Goal: Information Seeking & Learning: Learn about a topic

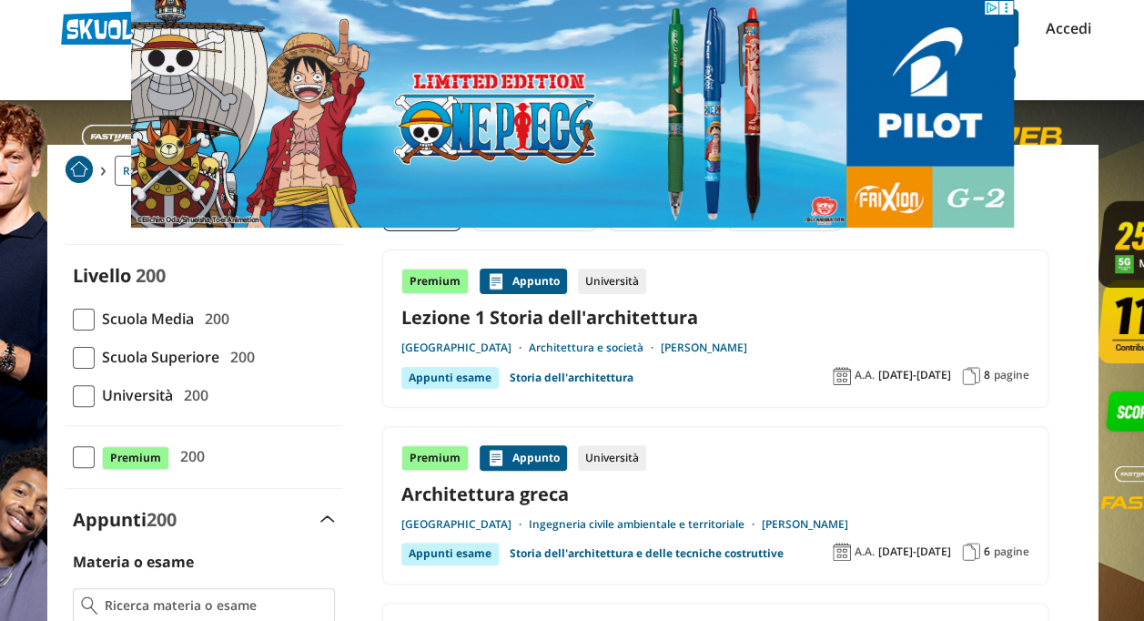
scroll to position [46, 0]
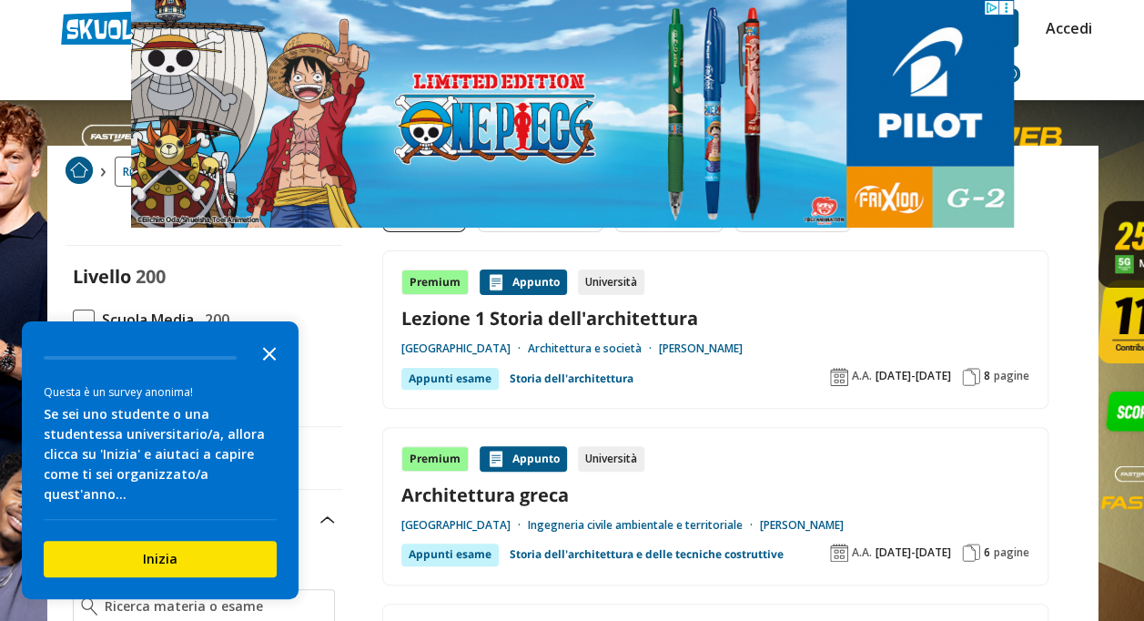
click at [259, 371] on icon "Close the survey" at bounding box center [269, 352] width 36 height 36
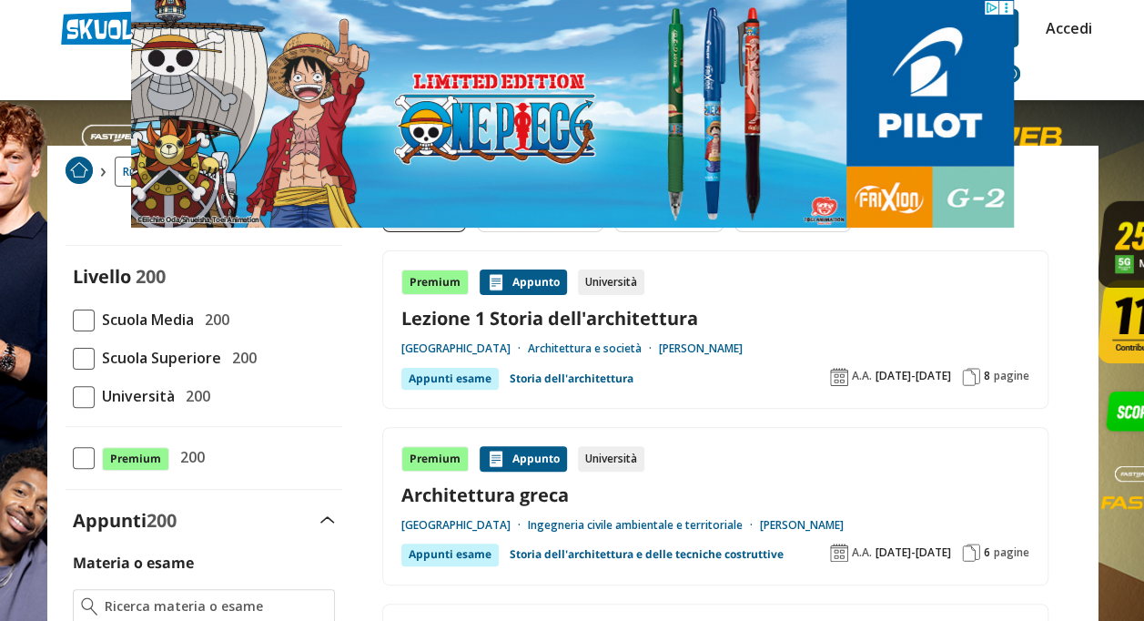
click at [95, 391] on span "Università" at bounding box center [135, 396] width 80 height 24
click at [73, 396] on input "Università 200" at bounding box center [73, 396] width 0 height 0
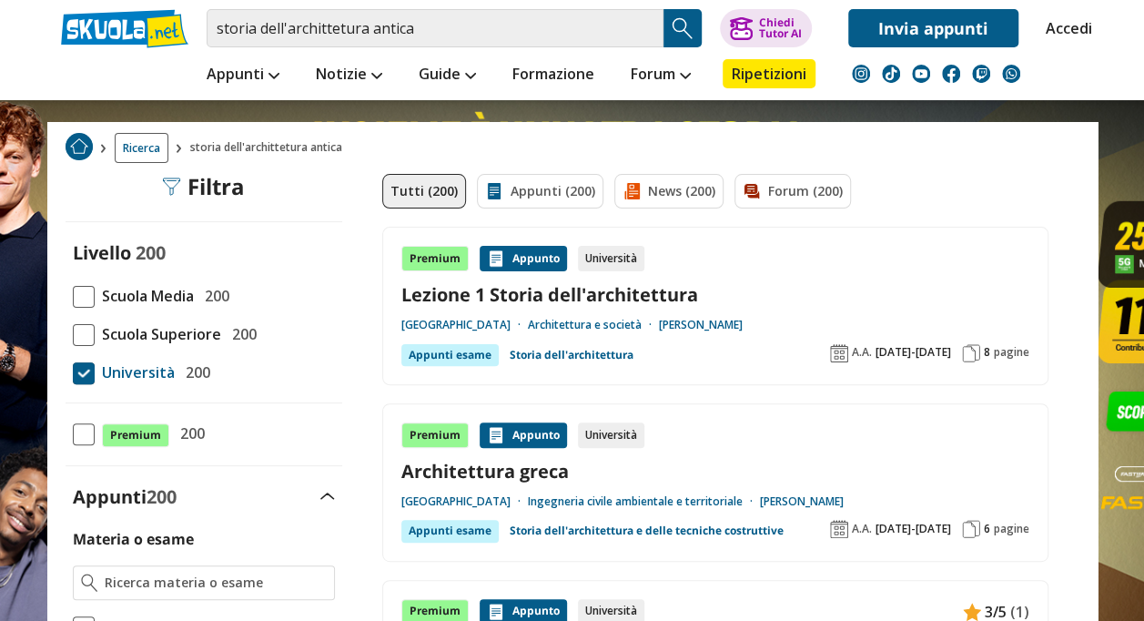
scroll to position [68, 0]
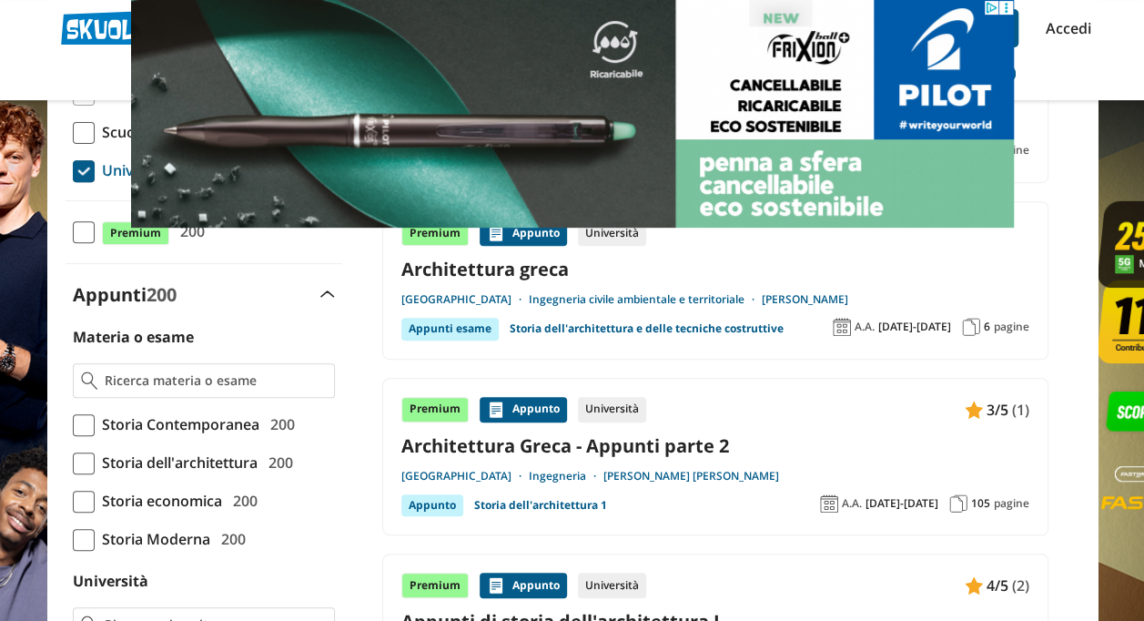
scroll to position [297, 0]
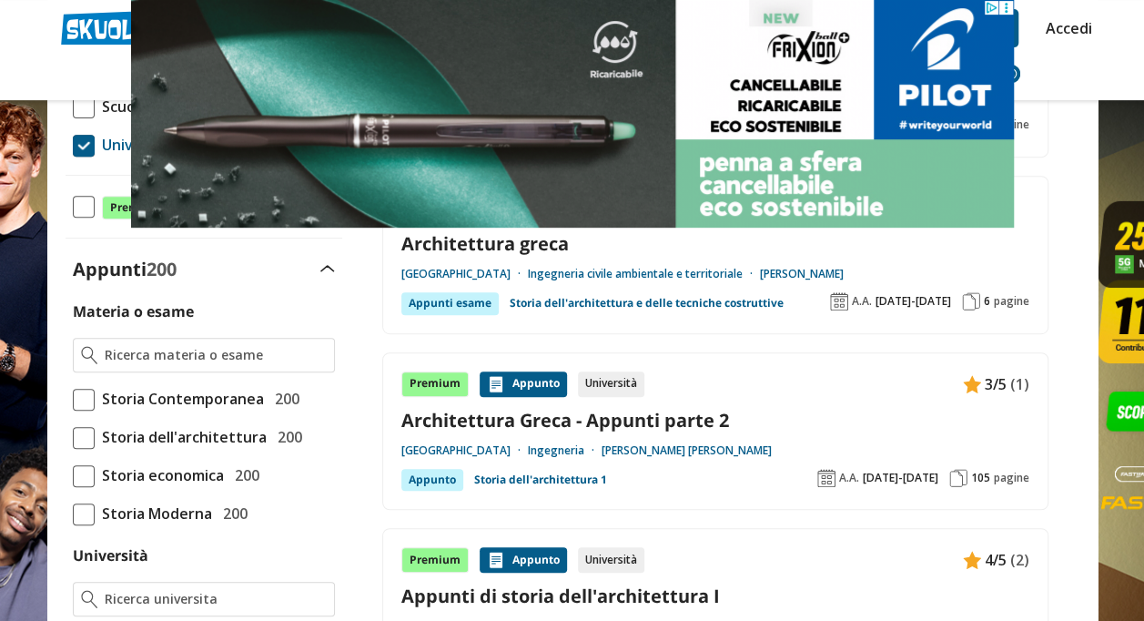
click at [96, 437] on span "Storia dell'architettura" at bounding box center [181, 437] width 172 height 24
click at [73, 437] on input "Storia dell'architettura 200" at bounding box center [73, 437] width 0 height 0
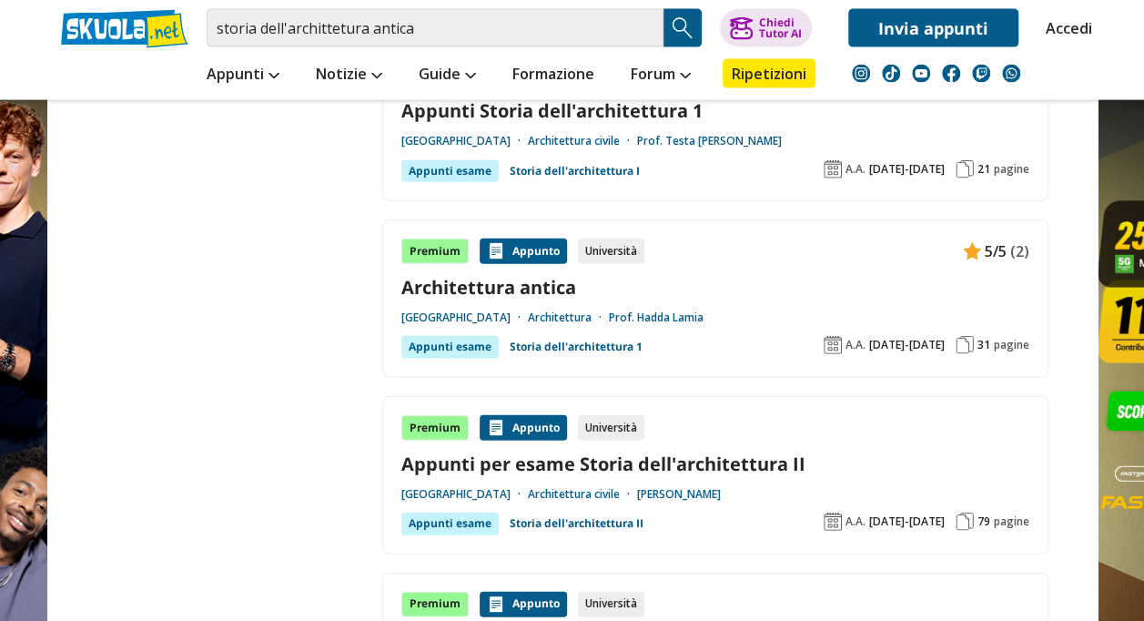
scroll to position [2069, 0]
